Goal: Task Accomplishment & Management: Use online tool/utility

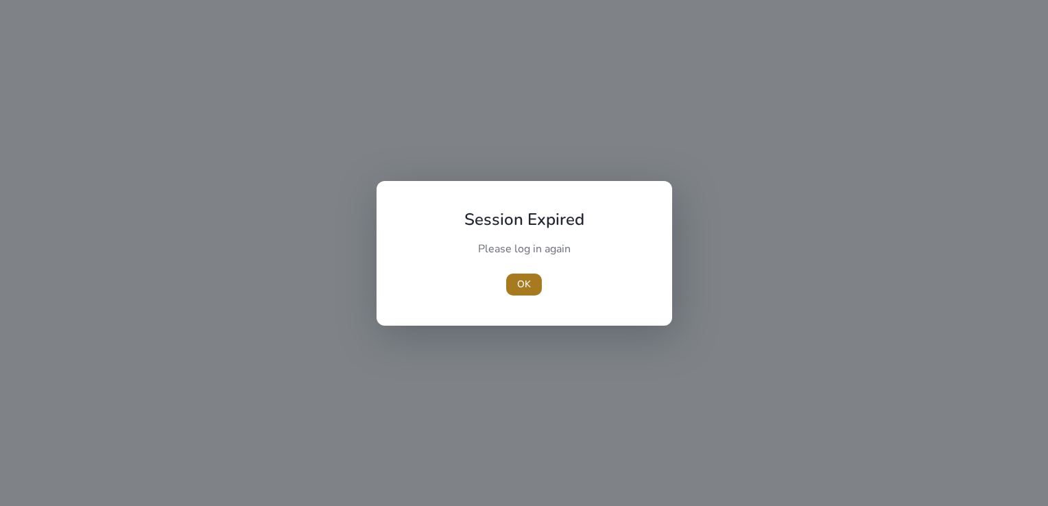
click at [512, 286] on span "button" at bounding box center [524, 284] width 36 height 33
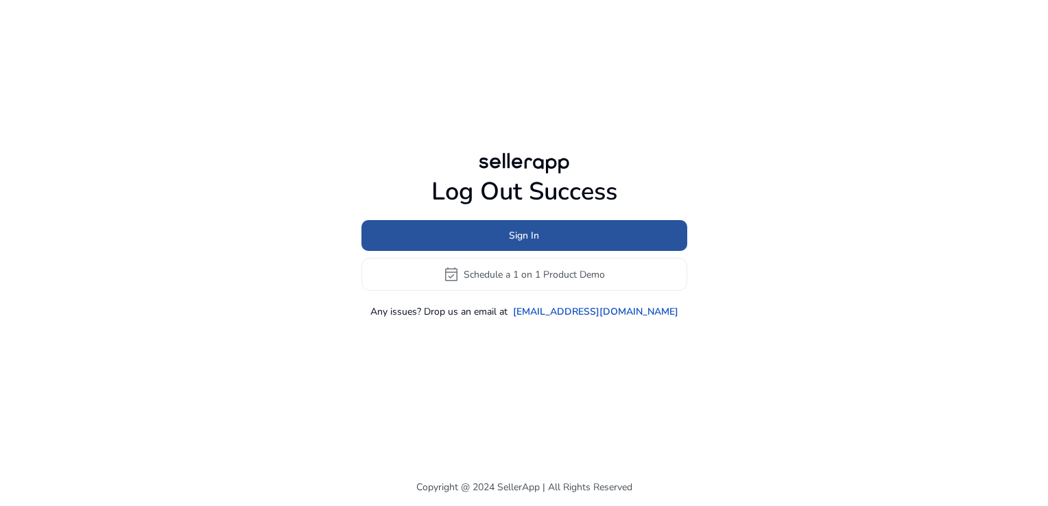
click at [503, 246] on span at bounding box center [525, 236] width 326 height 33
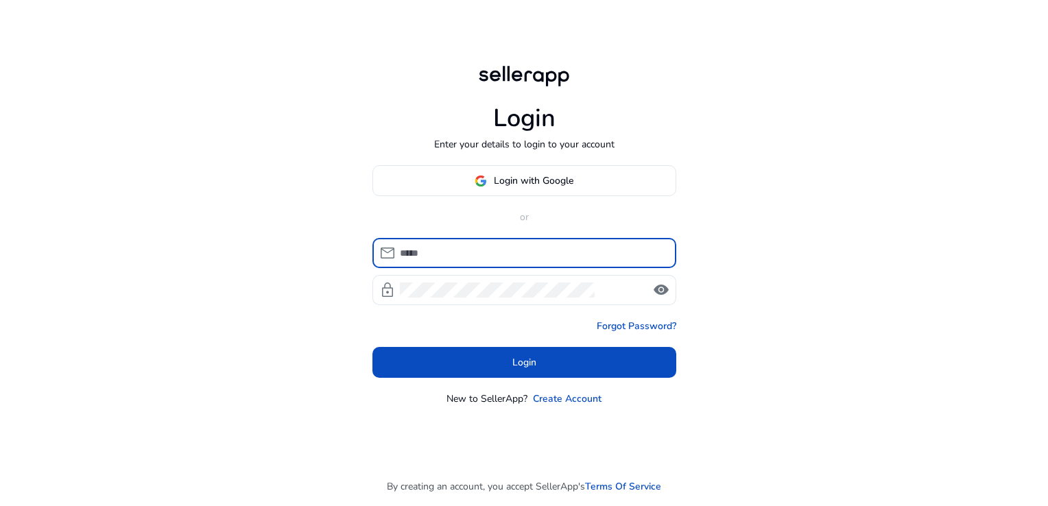
type input "**********"
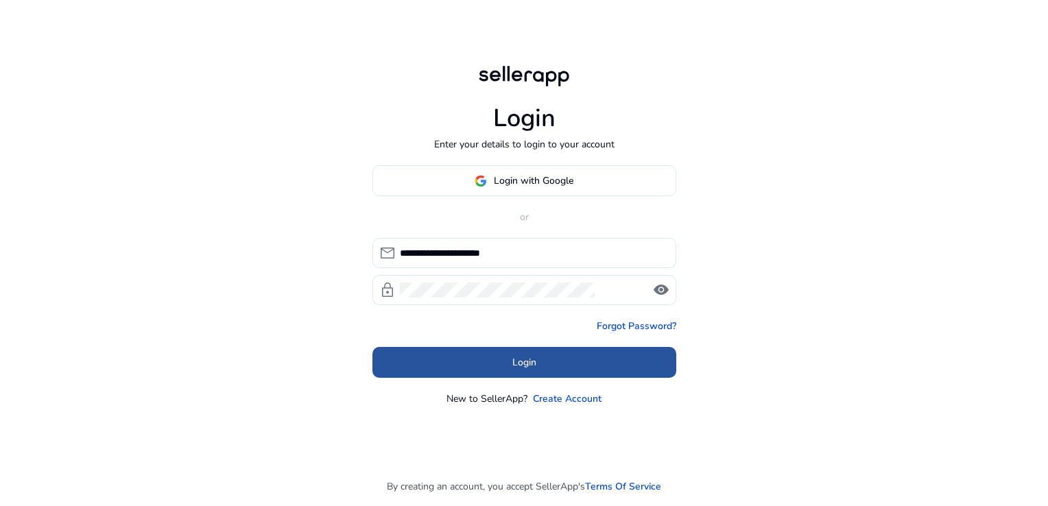
click at [499, 375] on span at bounding box center [525, 363] width 304 height 33
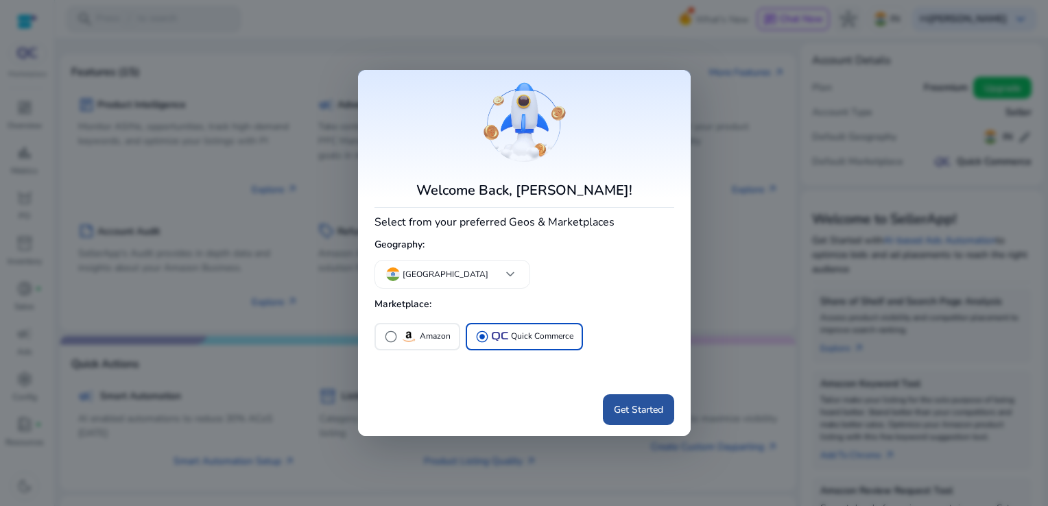
click at [619, 414] on span "Get Started" at bounding box center [638, 410] width 49 height 14
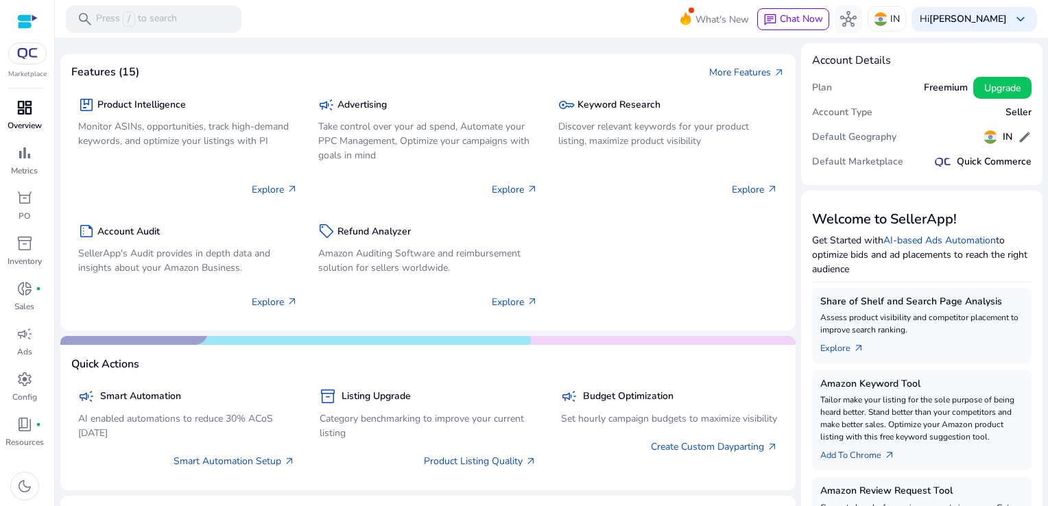
click at [33, 122] on p "Overview" at bounding box center [25, 125] width 34 height 12
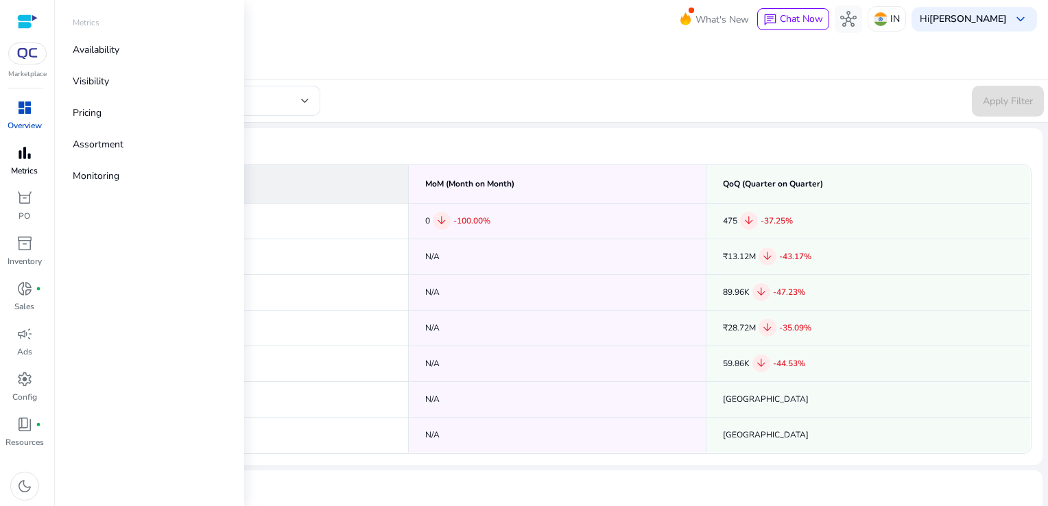
click at [22, 145] on span "bar_chart" at bounding box center [24, 153] width 16 height 16
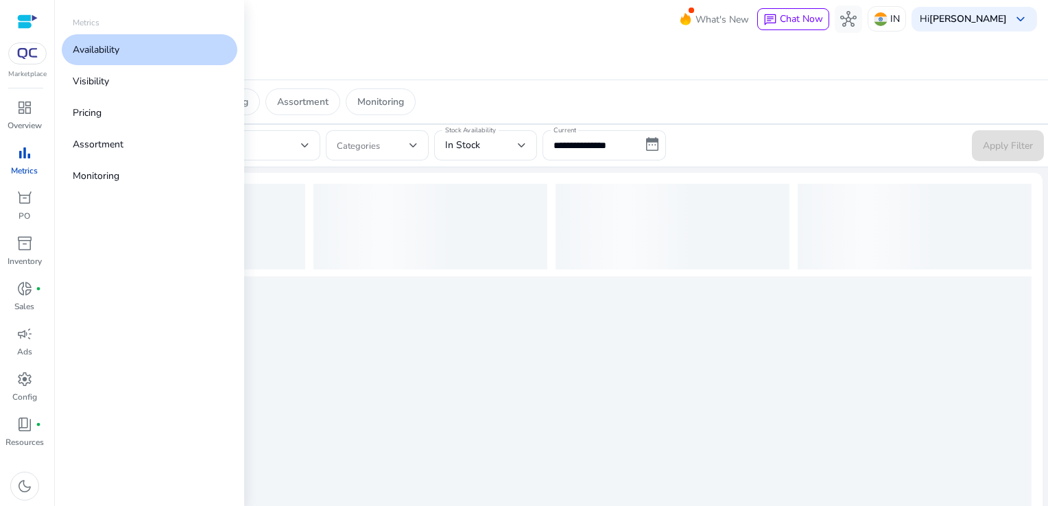
click at [91, 49] on p "Availability" at bounding box center [96, 50] width 47 height 14
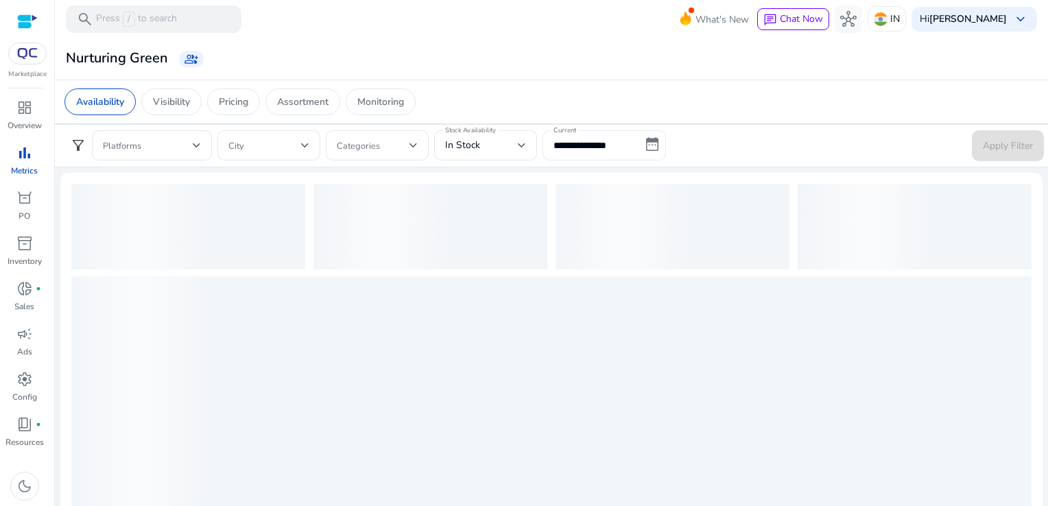
click at [572, 150] on input "**********" at bounding box center [605, 145] width 124 height 30
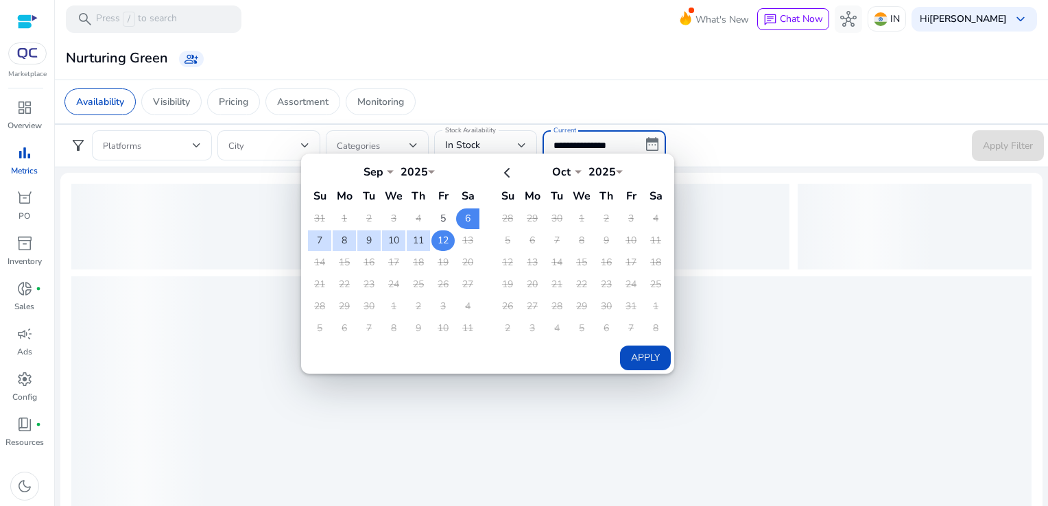
click at [442, 242] on td "12" at bounding box center [443, 241] width 23 height 21
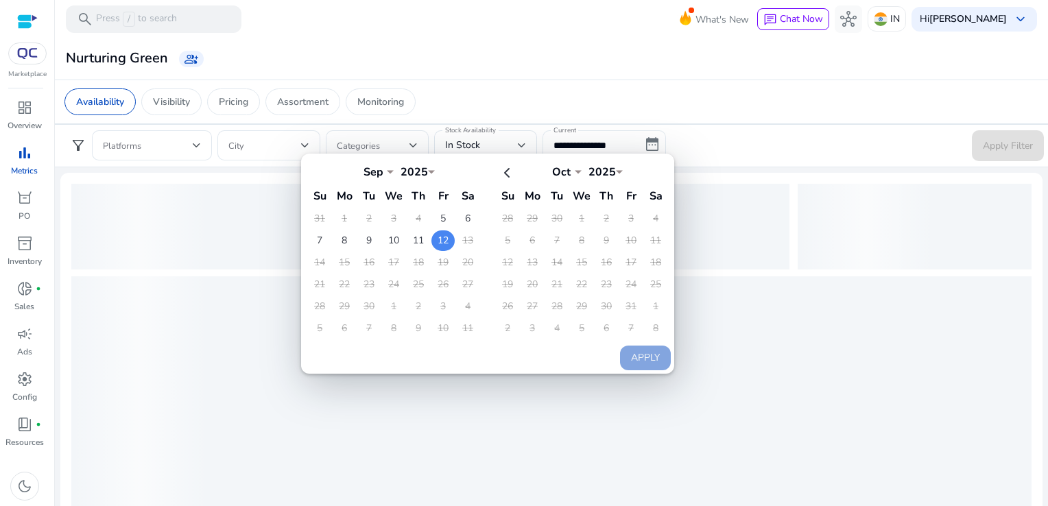
click at [442, 242] on td "12" at bounding box center [443, 241] width 23 height 21
click at [637, 351] on button "Apply" at bounding box center [645, 358] width 51 height 25
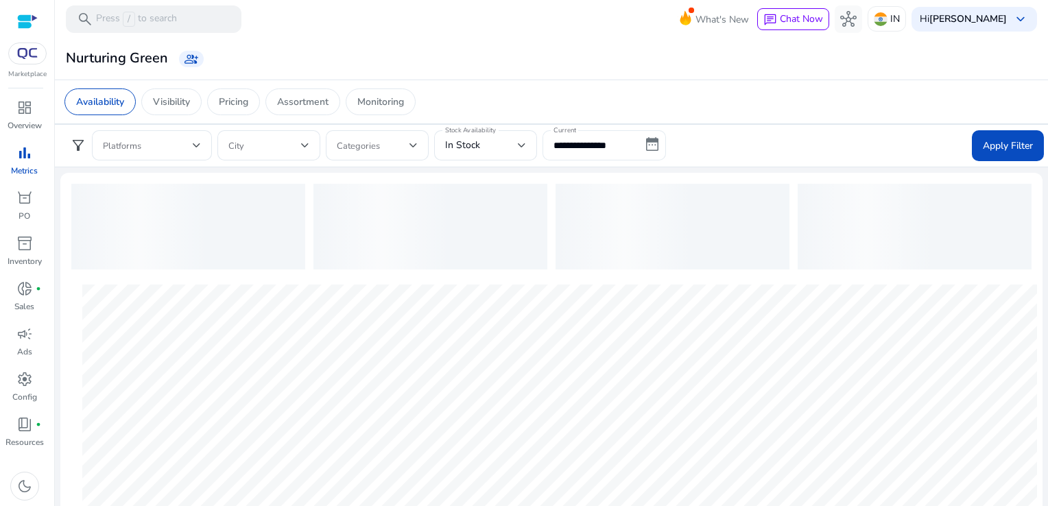
type input "**********"
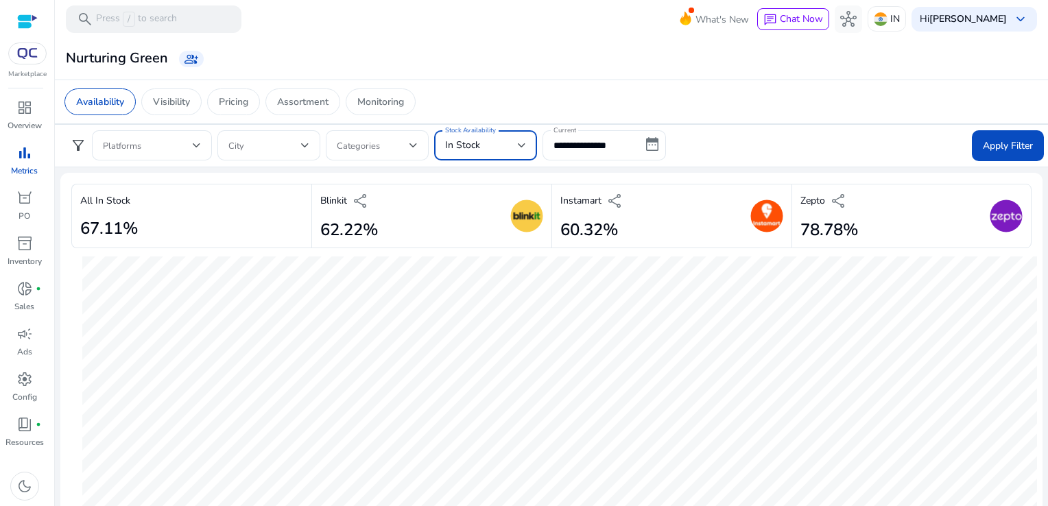
click at [511, 148] on div "In Stock" at bounding box center [481, 145] width 73 height 15
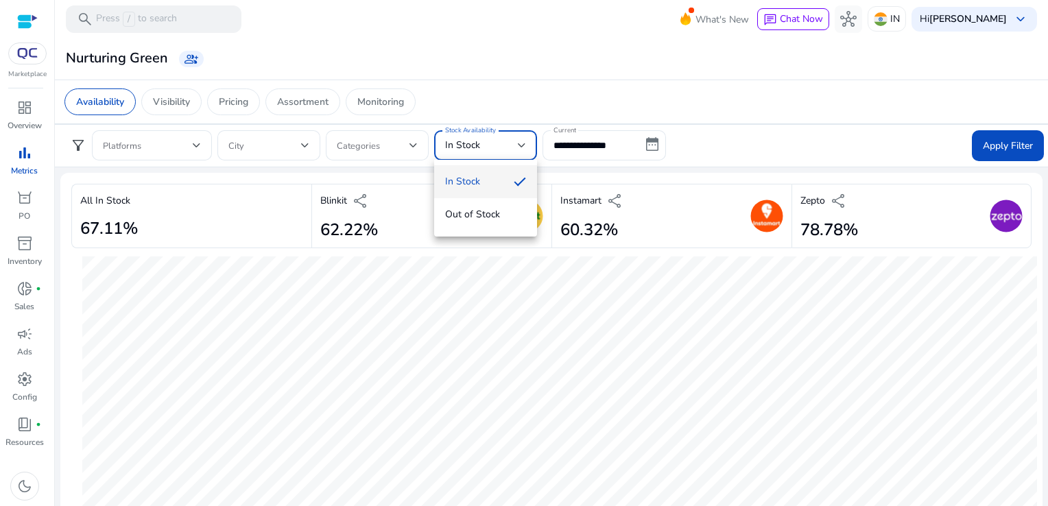
click at [707, 150] on div at bounding box center [524, 253] width 1048 height 506
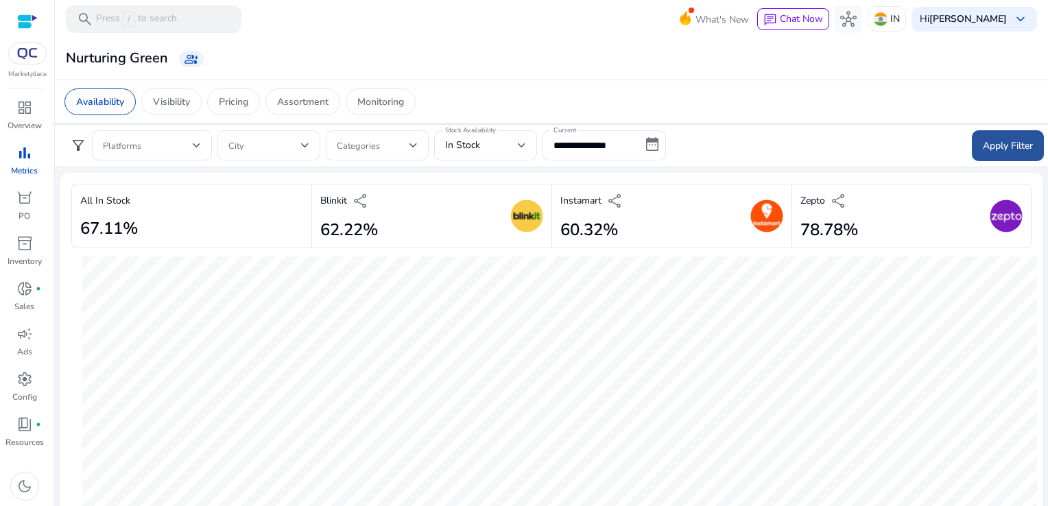
click at [1004, 141] on span "Apply Filter" at bounding box center [1008, 146] width 50 height 14
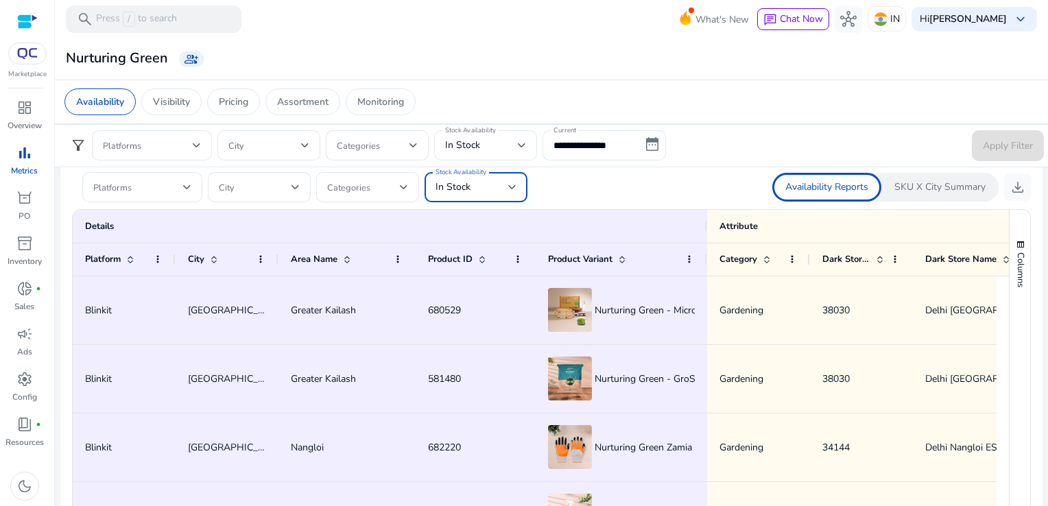
click at [505, 184] on div "In Stock" at bounding box center [472, 187] width 73 height 15
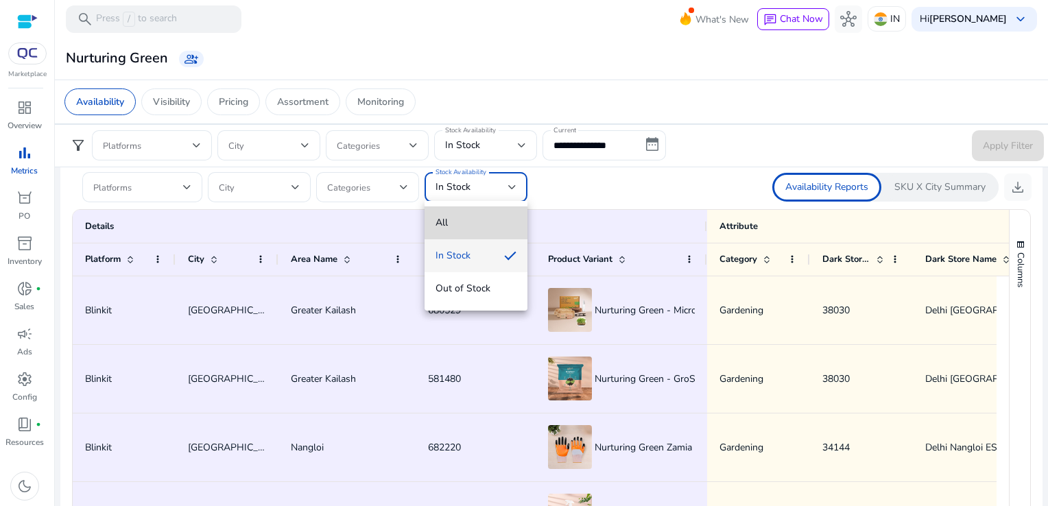
click at [480, 226] on span "All" at bounding box center [476, 222] width 81 height 15
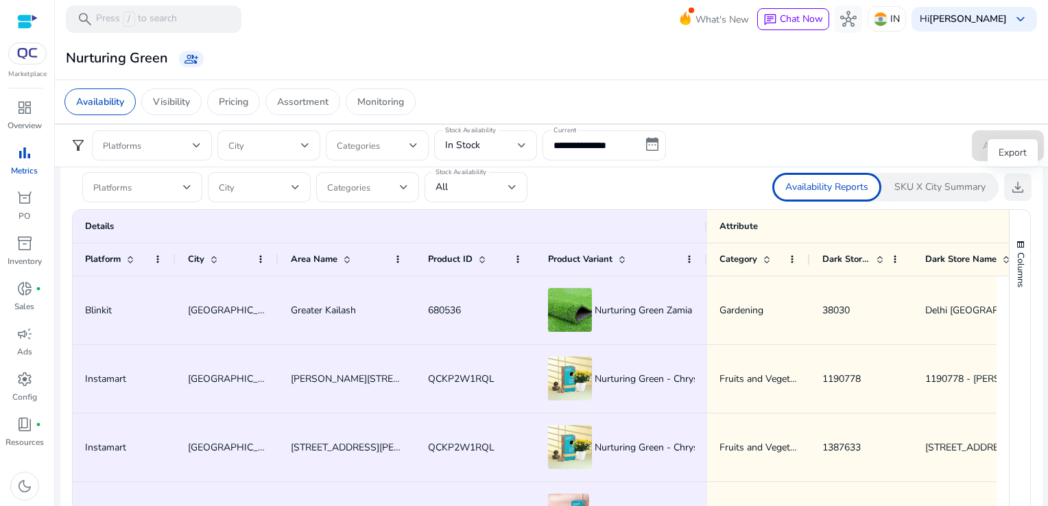
click at [1010, 187] on span "download" at bounding box center [1018, 187] width 16 height 16
